Goal: Transaction & Acquisition: Purchase product/service

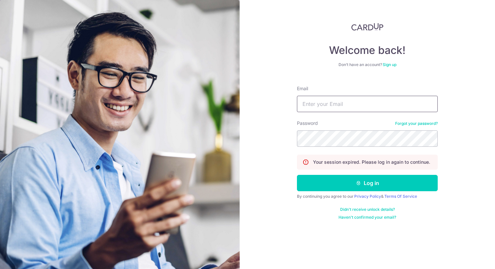
click at [339, 108] on input "Email" at bounding box center [367, 104] width 141 height 16
type input "jiun0126@gmail.com"
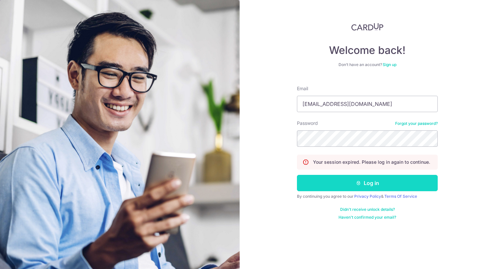
click at [371, 181] on button "Log in" at bounding box center [367, 183] width 141 height 16
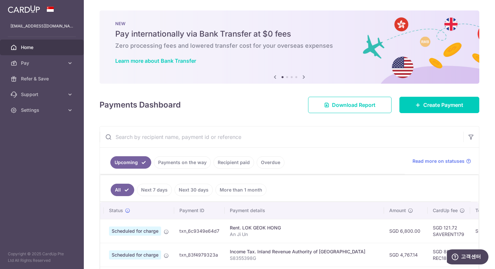
click at [264, 127] on input "text" at bounding box center [281, 137] width 363 height 21
click at [61, 63] on span "Pay" at bounding box center [42, 63] width 43 height 7
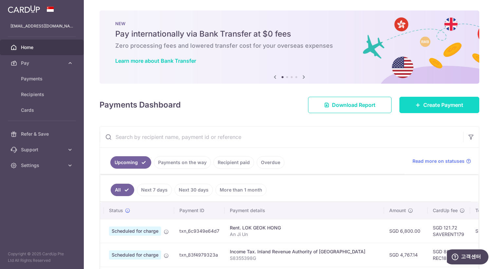
click at [456, 103] on span "Create Payment" at bounding box center [443, 105] width 40 height 8
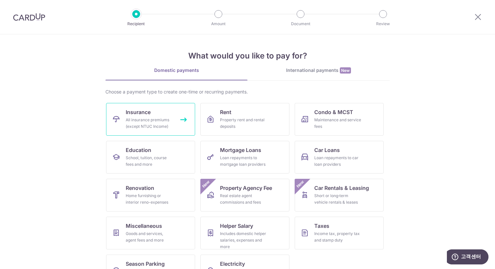
click at [168, 122] on div "All insurance premiums (except NTUC Income)" at bounding box center [149, 123] width 47 height 13
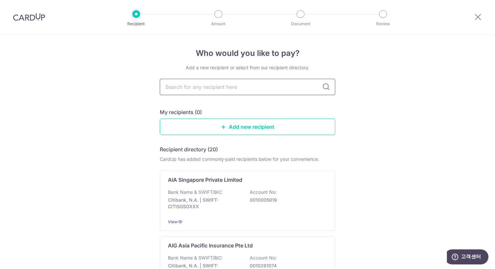
click at [204, 84] on input "text" at bounding box center [247, 87] width 175 height 16
type input "tokio"
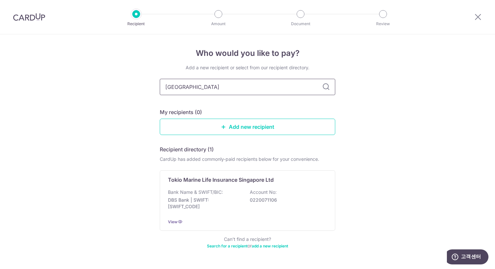
type input "tokio marine"
type input "tokio"
drag, startPoint x: 245, startPoint y: 88, endPoint x: 38, endPoint y: 76, distance: 207.2
click at [38, 76] on div "Who would you like to pay? Add a new recipient or select from our recipient dir…" at bounding box center [247, 161] width 495 height 254
type input "TM"
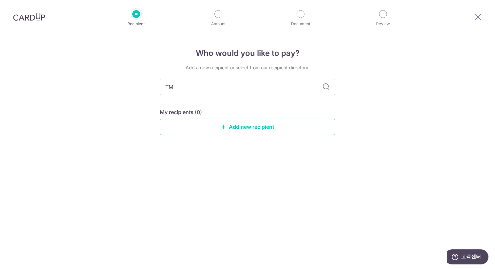
click at [327, 87] on icon at bounding box center [326, 87] width 8 height 8
drag, startPoint x: 269, startPoint y: 87, endPoint x: 94, endPoint y: 86, distance: 174.8
click at [94, 87] on div "Who would you like to pay? Add a new recipient or select from our recipient dir…" at bounding box center [247, 151] width 495 height 235
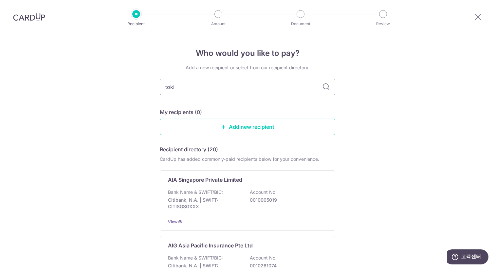
type input "tokio"
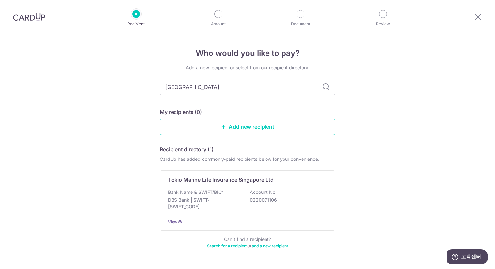
scroll to position [19, 0]
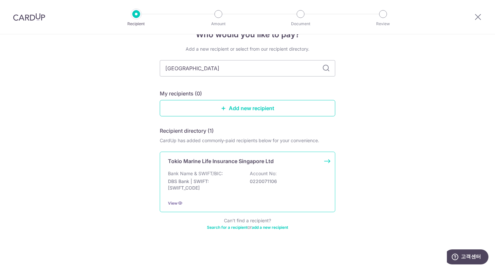
click at [224, 160] on p "Tokio Marine Life Insurance Singapore Ltd" at bounding box center [221, 161] width 106 height 8
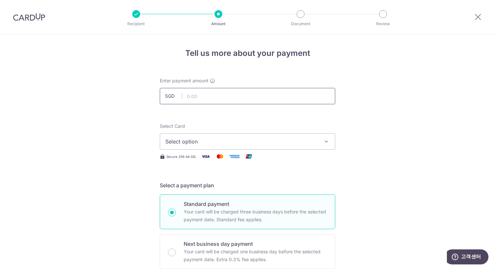
click at [198, 96] on input "text" at bounding box center [247, 96] width 175 height 16
type input "1,000.00"
click at [198, 145] on span "Select option" at bounding box center [241, 142] width 153 height 8
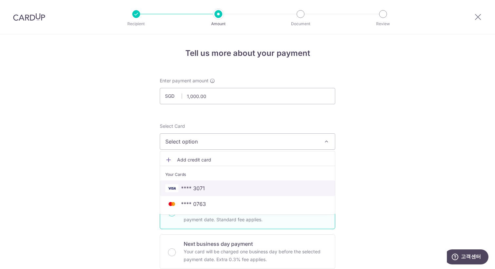
click at [209, 187] on span "**** 3071" at bounding box center [247, 189] width 164 height 8
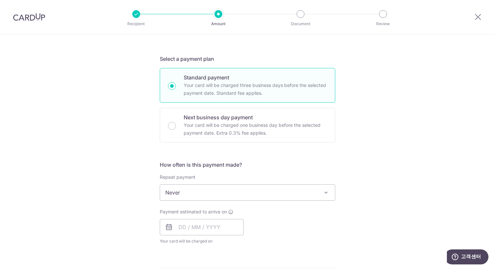
scroll to position [130, 0]
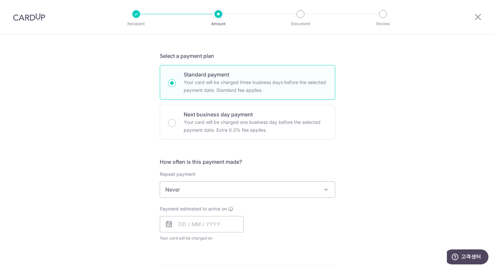
click at [255, 191] on span "Never" at bounding box center [247, 190] width 175 height 16
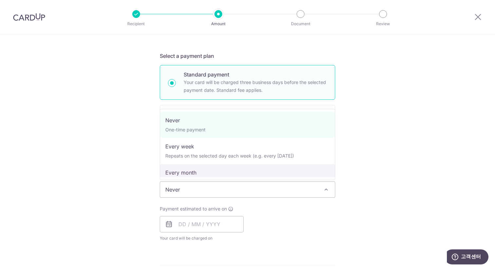
select select "3"
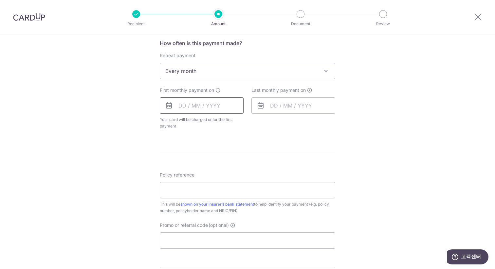
scroll to position [260, 0]
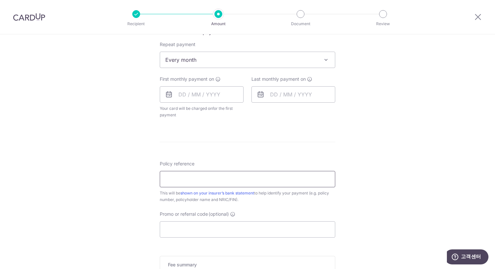
click at [182, 178] on input "Policy reference" at bounding box center [247, 179] width 175 height 16
click at [180, 180] on input "Policy reference" at bounding box center [247, 179] width 175 height 16
paste input "E0142145"
type input "E0142145"
click at [371, 201] on div "Tell us more about your payment Enter payment amount SGD 1,000.00 1000.00 Selec…" at bounding box center [247, 74] width 495 height 599
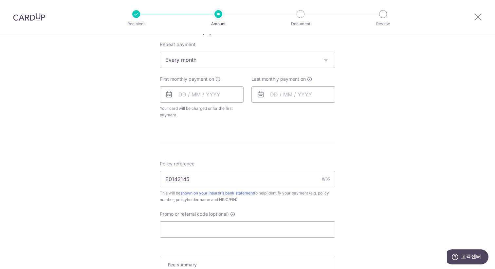
click at [288, 202] on div "This will be shown on your insurer’s bank statement to help identify your payme…" at bounding box center [247, 196] width 175 height 13
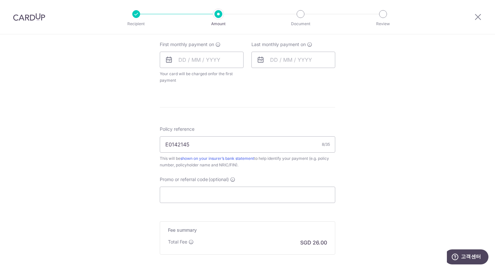
scroll to position [302, 0]
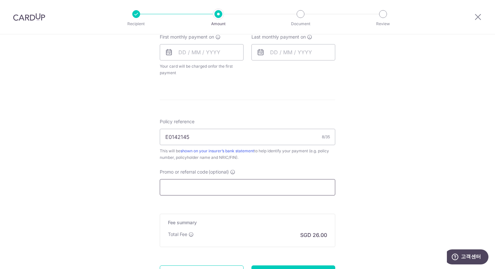
click at [203, 192] on input "Promo or referral code (optional)" at bounding box center [247, 187] width 175 height 16
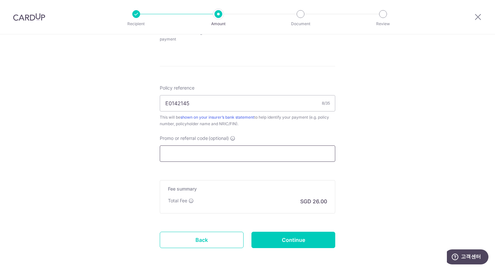
scroll to position [336, 0]
click at [180, 151] on input "Promo or referral code (optional)" at bounding box center [247, 153] width 175 height 16
paste input "REC185"
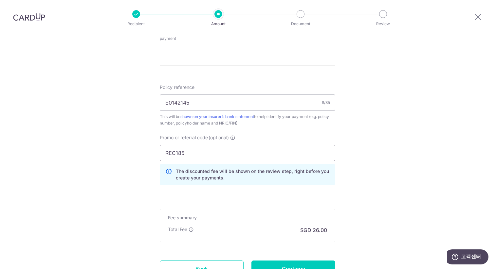
type input "REC185"
click at [347, 181] on div "Tell us more about your payment Enter payment amount SGD 1,000.00 1000.00 Selec…" at bounding box center [247, 12] width 495 height 628
click at [354, 184] on div "Tell us more about your payment Enter payment amount SGD 1,000.00 1000.00 Selec…" at bounding box center [247, 12] width 495 height 628
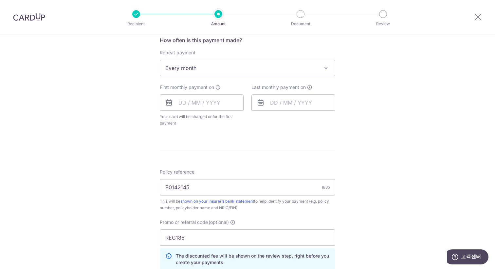
scroll to position [202, 0]
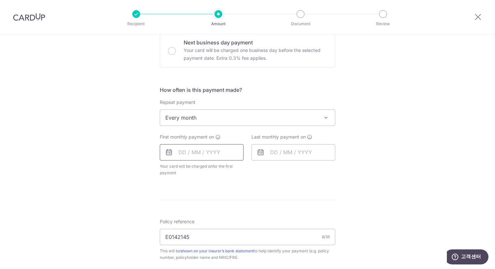
click at [184, 156] on input "text" at bounding box center [202, 152] width 84 height 16
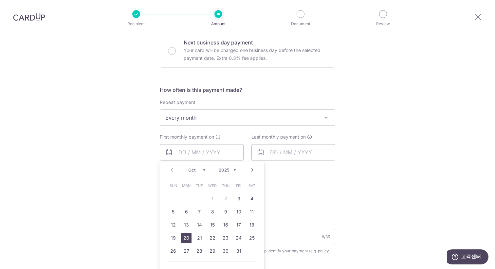
click at [182, 236] on link "20" at bounding box center [186, 238] width 10 height 10
type input "20/10/2025"
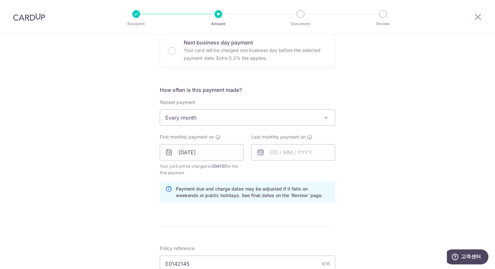
click at [207, 118] on span "Every month" at bounding box center [247, 118] width 175 height 16
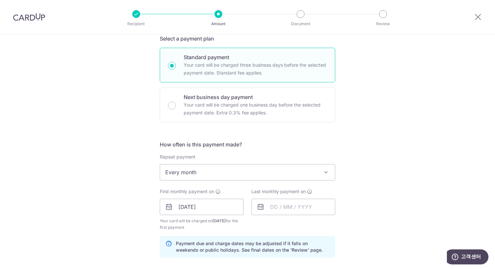
scroll to position [134, 0]
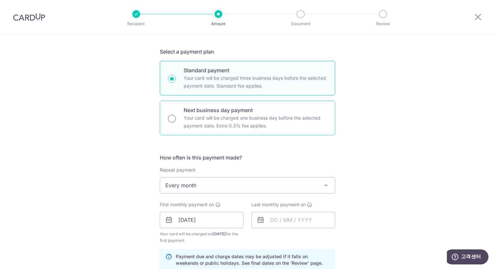
click at [169, 120] on input "Next business day payment Your card will be charged one business day before the…" at bounding box center [172, 119] width 8 height 8
radio input "true"
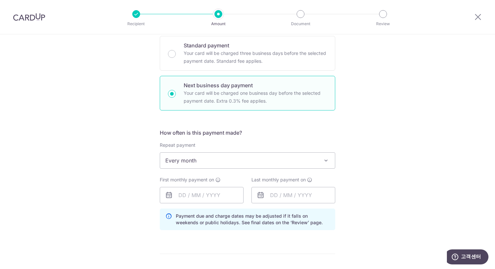
scroll to position [157, 0]
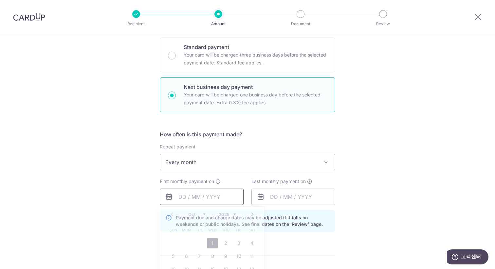
click at [181, 198] on input "text" at bounding box center [202, 197] width 84 height 16
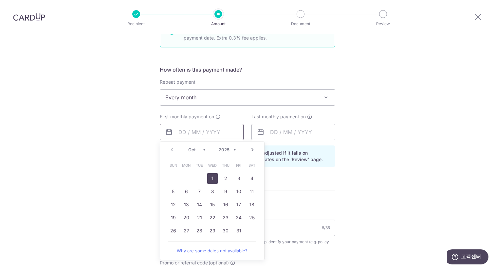
scroll to position [269, 0]
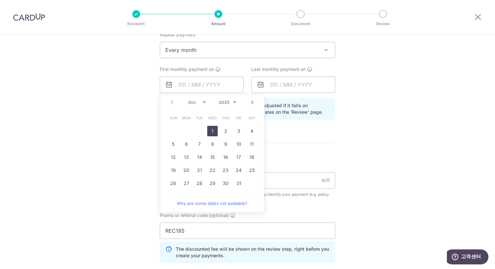
click at [212, 130] on link "1" at bounding box center [212, 131] width 10 height 10
type input "[DATE]"
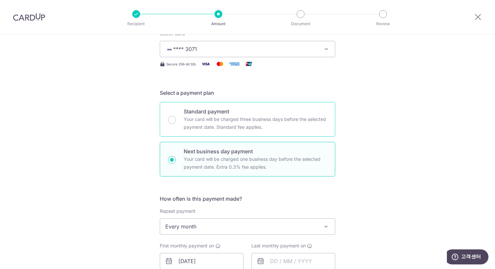
scroll to position [115, 0]
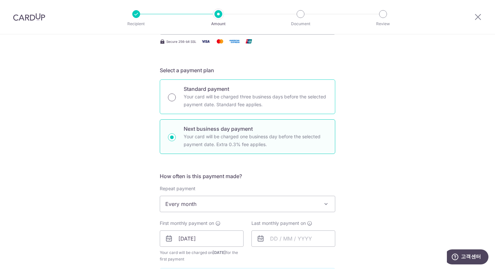
click at [169, 99] on input "Standard payment Your card will be charged three business days before the selec…" at bounding box center [172, 98] width 8 height 8
radio input "true"
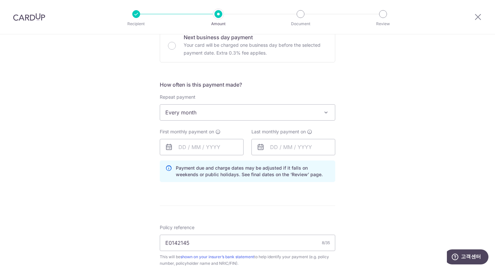
scroll to position [217, 0]
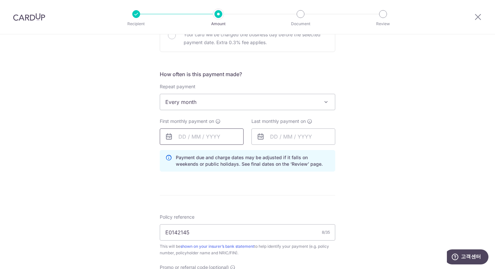
click at [202, 142] on input "text" at bounding box center [202, 137] width 84 height 16
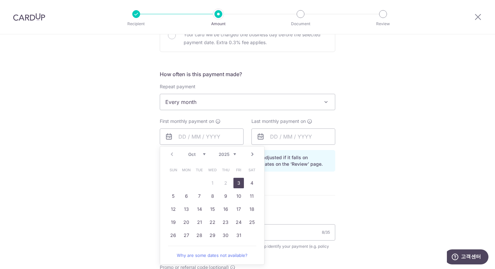
click at [234, 185] on link "3" at bounding box center [238, 183] width 10 height 10
type input "03/10/2025"
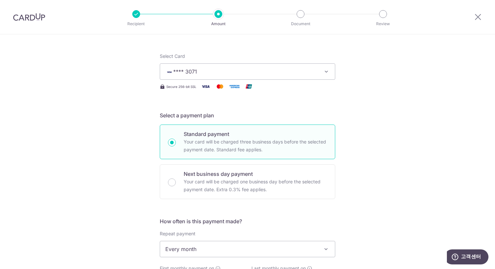
scroll to position [160, 0]
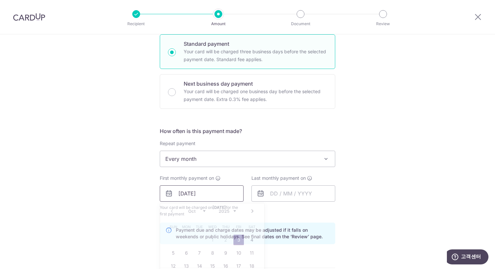
click at [207, 194] on input "03/10/2025" at bounding box center [202, 194] width 84 height 16
click at [169, 93] on input "Next business day payment Your card will be charged one business day before the…" at bounding box center [172, 92] width 8 height 8
radio input "true"
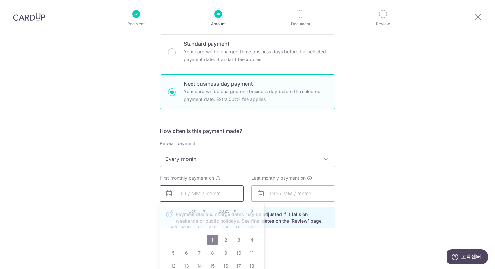
click at [184, 193] on input "text" at bounding box center [202, 194] width 84 height 16
click at [210, 241] on link "1" at bounding box center [212, 240] width 10 height 10
type input "[DATE]"
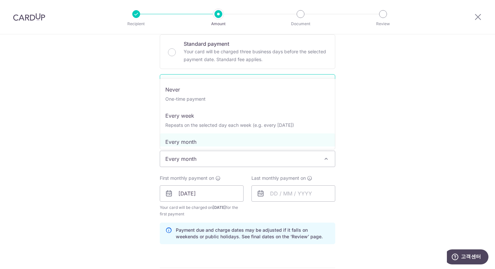
click at [212, 163] on span "Every month" at bounding box center [247, 159] width 175 height 16
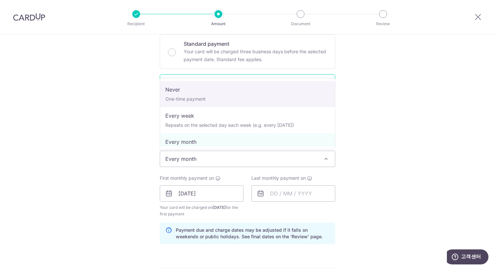
select select "1"
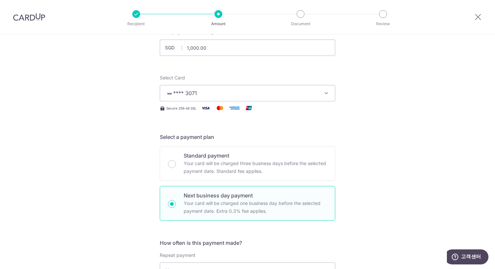
scroll to position [42, 0]
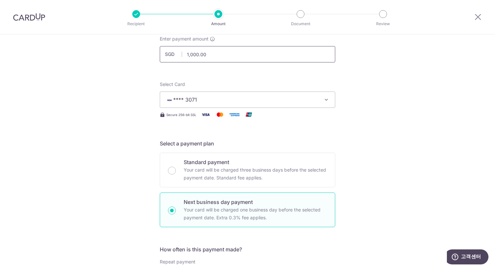
drag, startPoint x: 219, startPoint y: 57, endPoint x: 125, endPoint y: 57, distance: 94.3
type input "12,000.00"
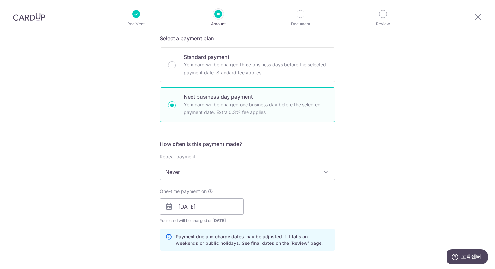
scroll to position [214, 0]
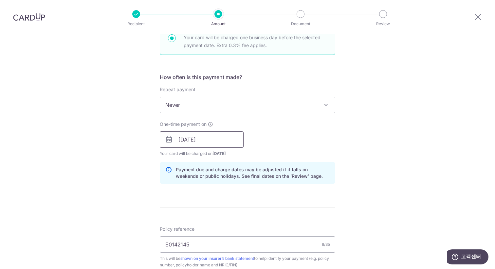
click at [200, 137] on input "[DATE]" at bounding box center [202, 140] width 84 height 16
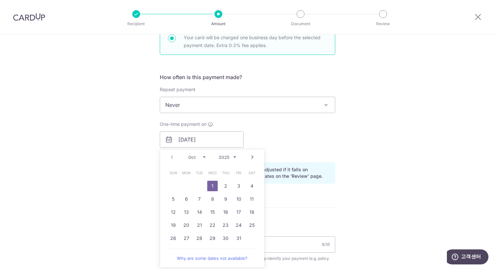
click at [213, 185] on link "1" at bounding box center [212, 186] width 10 height 10
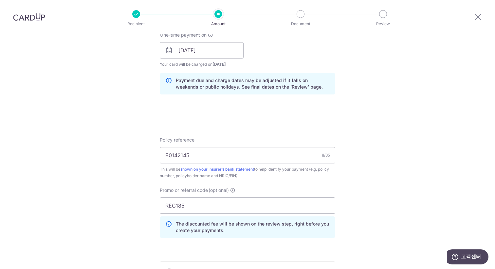
scroll to position [326, 0]
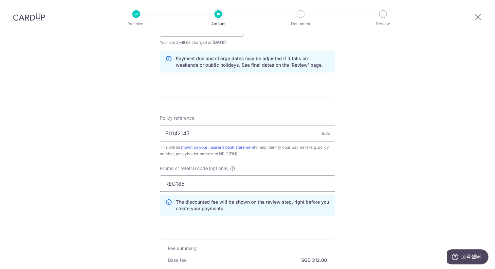
drag, startPoint x: 193, startPoint y: 184, endPoint x: 52, endPoint y: 184, distance: 141.4
click at [52, 184] on div "Tell us more about your payment Enter payment amount SGD 12,000.00 12000.00 Sel…" at bounding box center [247, 49] width 495 height 680
paste input "OFF22"
type input "OFF225"
click at [359, 185] on div "Tell us more about your payment Enter payment amount SGD 12,000.00 12000.00 Sel…" at bounding box center [247, 49] width 495 height 680
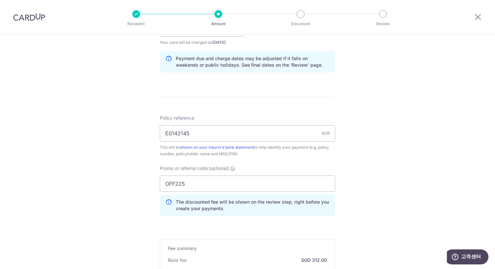
click at [325, 224] on form "Enter payment amount SGD 12,000.00 12000.00 Select Card **** 3071 Add credit ca…" at bounding box center [247, 55] width 175 height 606
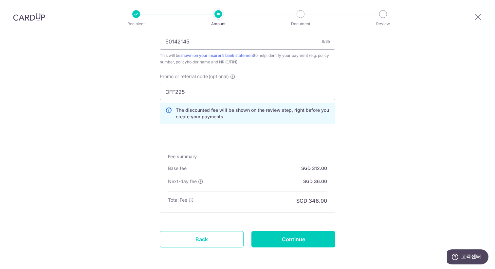
scroll to position [445, 0]
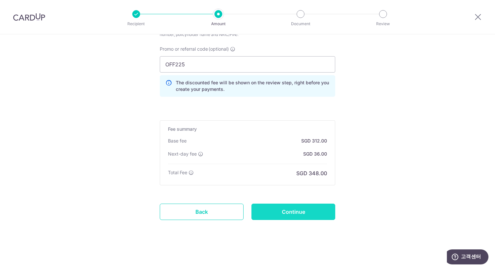
click at [314, 212] on input "Continue" at bounding box center [293, 212] width 84 height 16
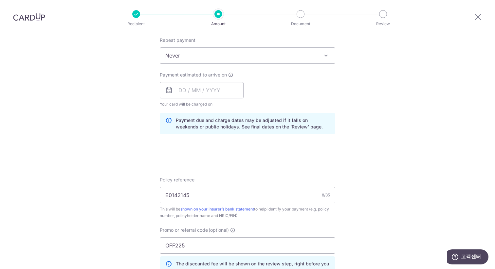
scroll to position [331, 0]
